Goal: Find specific page/section: Find specific page/section

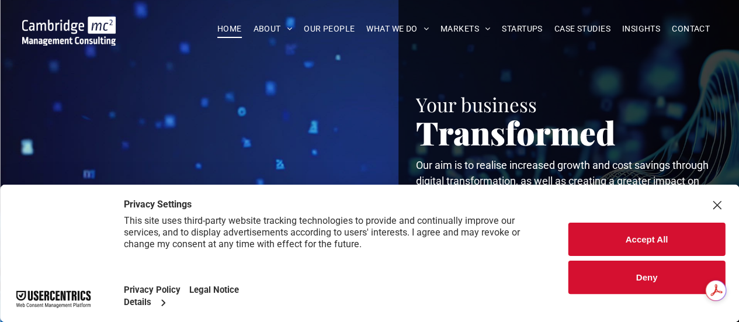
click at [657, 278] on button "Deny" at bounding box center [647, 277] width 157 height 33
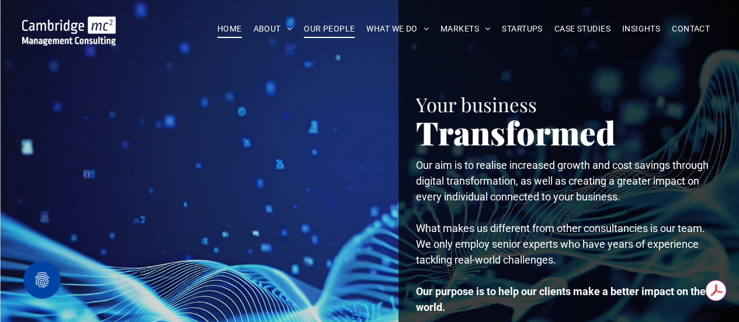
click at [330, 25] on span "OUR PEOPLE" at bounding box center [329, 29] width 51 height 18
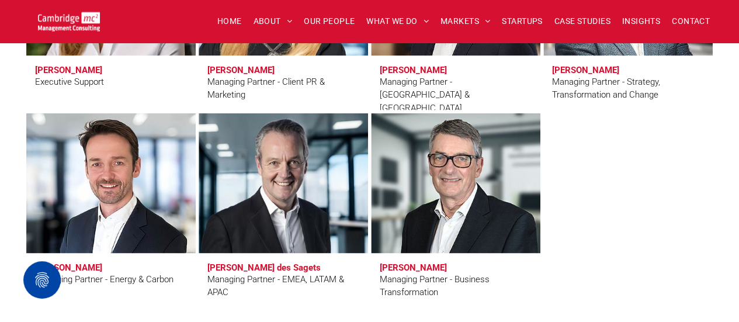
scroll to position [1191, 0]
